Goal: Task Accomplishment & Management: Use online tool/utility

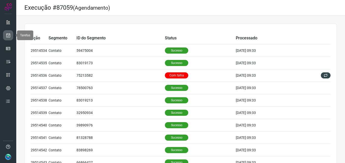
click at [11, 35] on link at bounding box center [8, 35] width 10 height 10
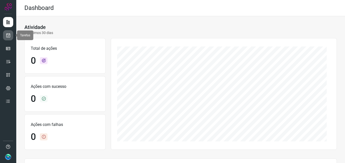
click at [10, 37] on icon at bounding box center [8, 35] width 5 height 5
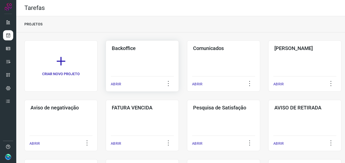
click at [121, 77] on div "ABRIR" at bounding box center [142, 82] width 63 height 13
click at [150, 77] on div "ABRIR" at bounding box center [142, 82] width 63 height 13
click at [146, 70] on div "Backoffice ABRIR" at bounding box center [142, 65] width 73 height 51
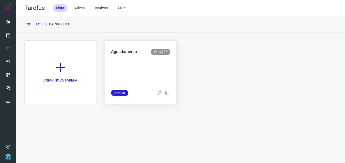
click at [156, 73] on p at bounding box center [140, 71] width 59 height 25
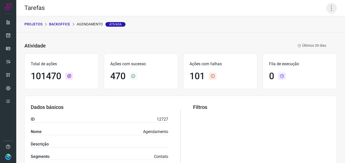
click at [326, 9] on icon at bounding box center [331, 8] width 11 height 11
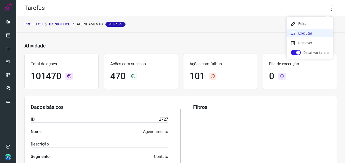
click at [301, 34] on li "Executar" at bounding box center [310, 33] width 46 height 8
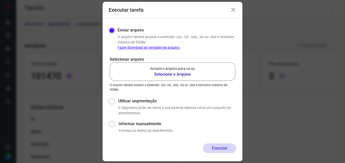
click at [180, 72] on b "Selecione o Arquivo" at bounding box center [172, 74] width 45 height 6
click at [0, 0] on input "Arraste o arquivo para cá ou Selecione o Arquivo" at bounding box center [0, 0] width 0 height 0
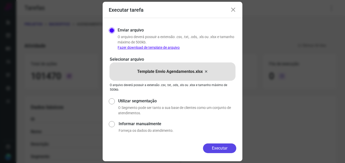
click at [218, 147] on button "Executar" at bounding box center [219, 149] width 33 height 10
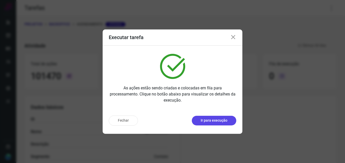
click at [214, 122] on p "Ir para execução" at bounding box center [214, 120] width 27 height 5
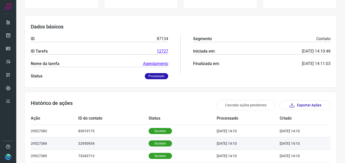
scroll to position [51, 0]
